Goal: Download file/media

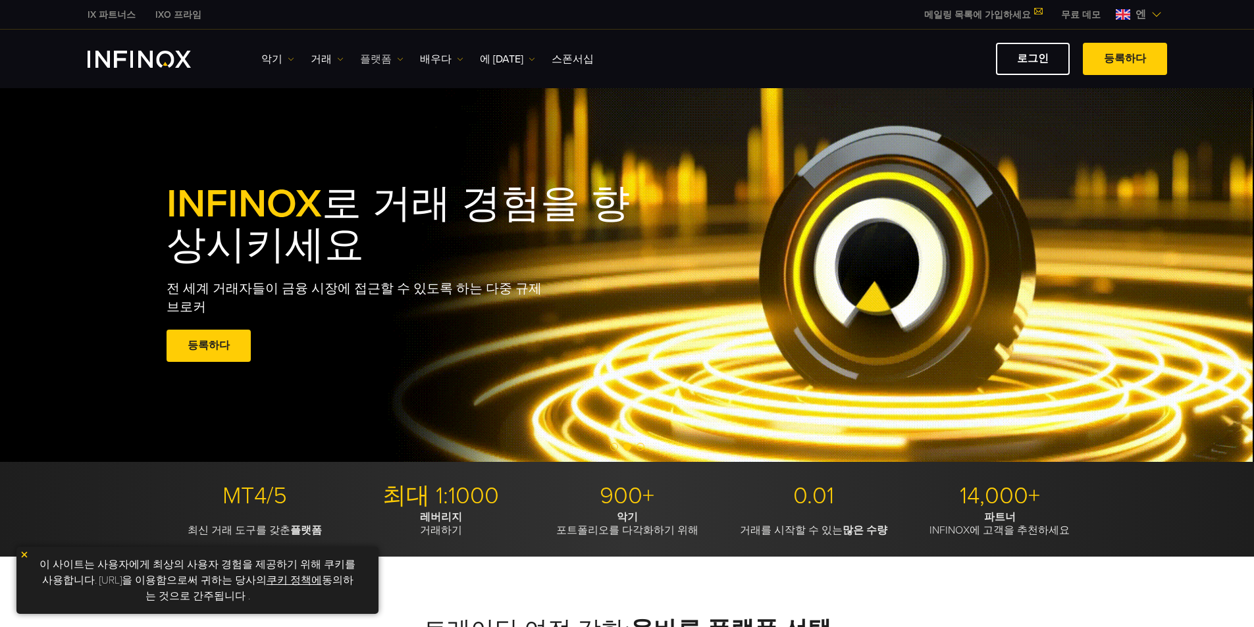
click at [373, 57] on font "플랫폼" at bounding box center [376, 59] width 32 height 13
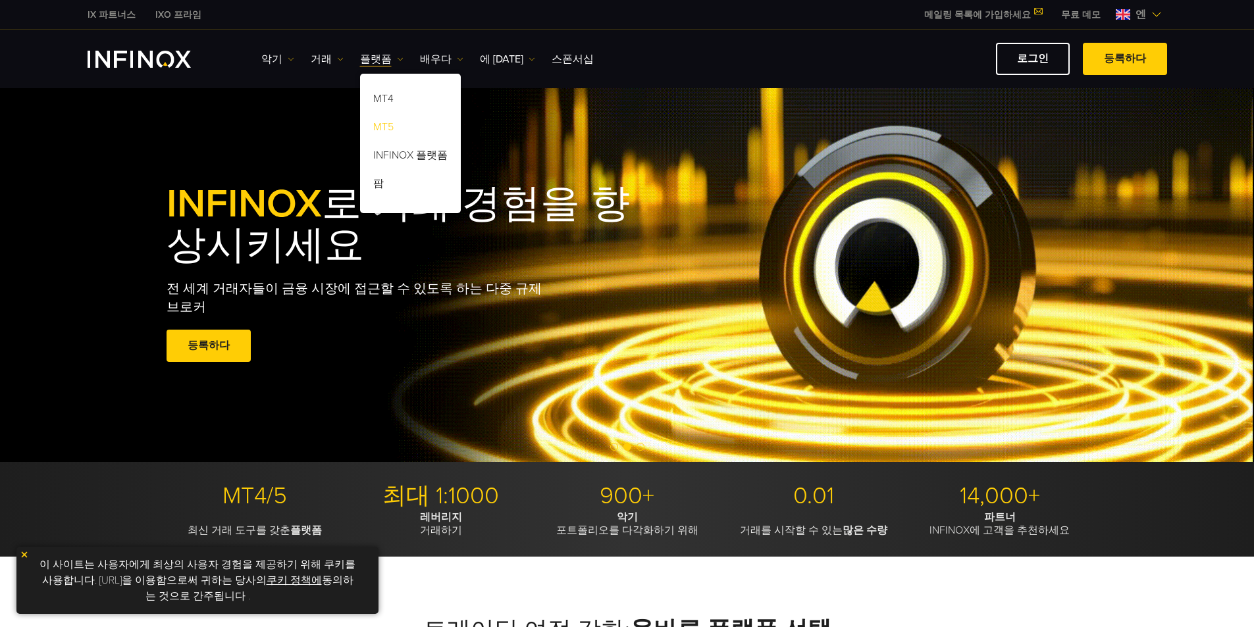
click at [382, 128] on font "MT5" at bounding box center [383, 126] width 20 height 13
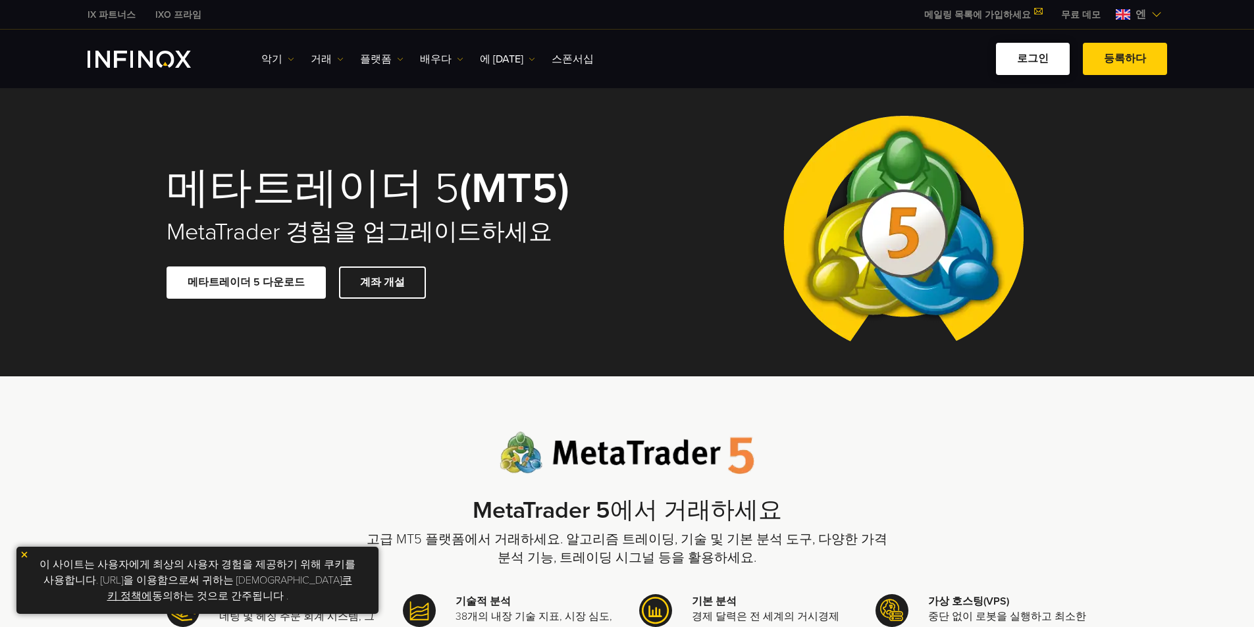
click at [1021, 58] on link "로그인" at bounding box center [1033, 59] width 74 height 32
click at [1136, 160] on div "메타트레이더 5 (MT5) MetaTrader 경험을 업그레이드하세요 메타트레이더 5 다운로드 계좌 개설" at bounding box center [627, 232] width 1254 height 288
click at [290, 284] on link "메타트레이더 5 다운로드" at bounding box center [246, 283] width 159 height 32
click at [262, 285] on font "메타트레이더 5 다운로드" at bounding box center [246, 282] width 117 height 13
click at [238, 276] on font "메타트레이더 5 다운로드" at bounding box center [246, 282] width 117 height 13
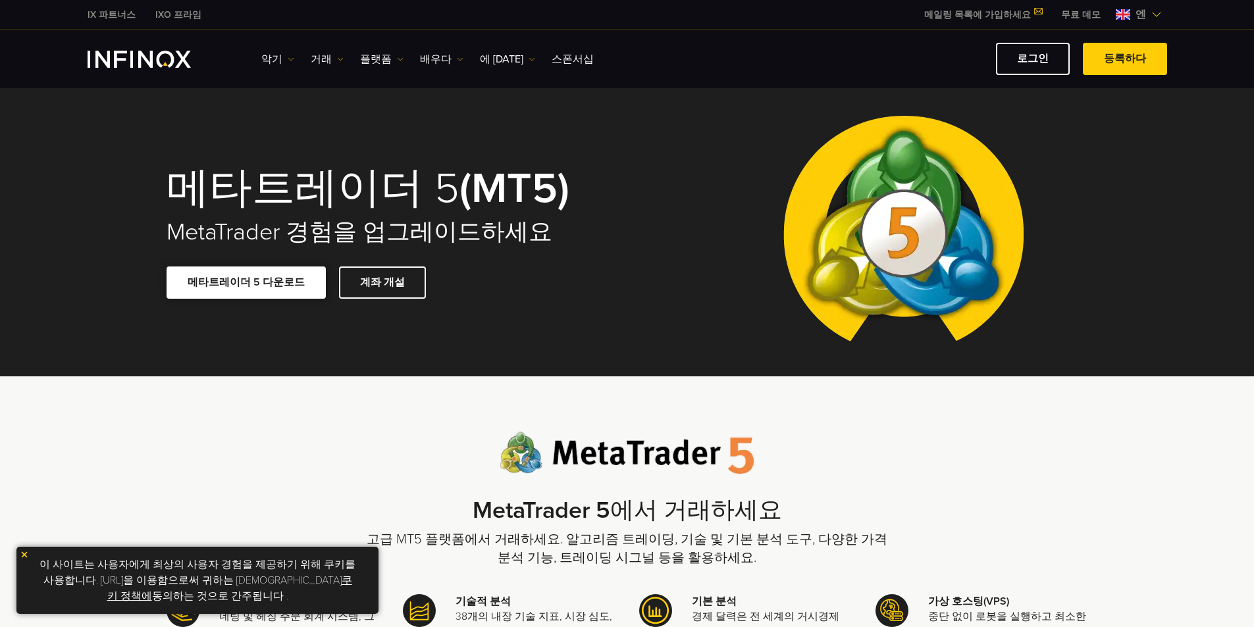
click at [238, 287] on font "메타트레이더 5 다운로드" at bounding box center [246, 282] width 117 height 13
click at [204, 288] on link "메타트레이더 5 다운로드" at bounding box center [246, 283] width 159 height 32
click at [1166, 120] on div "메타트레이더 5 (MT5) MetaTrader 경험을 업그레이드하세요 메타트레이더 5 다운로드 계좌 개설" at bounding box center [627, 232] width 1254 height 288
click at [311, 365] on div "메타트레이더 5 (MT5) MetaTrader 경험을 업그레이드하세요 메타트레이더 5 다운로드 계좌 개설" at bounding box center [627, 232] width 948 height 288
click at [698, 284] on div "메타트레이더 5 (MT5) MetaTrader 경험을 업그레이드하세요 메타트레이더 5 다운로드 계좌 개설" at bounding box center [627, 232] width 948 height 288
